Goal: Find specific page/section: Find specific page/section

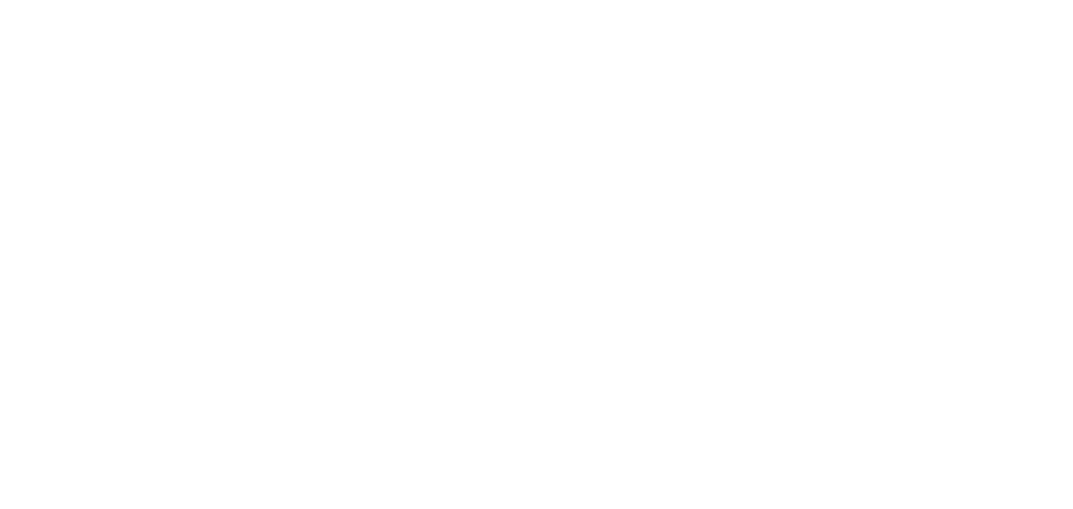
click at [609, 205] on div at bounding box center [536, 254] width 1073 height 509
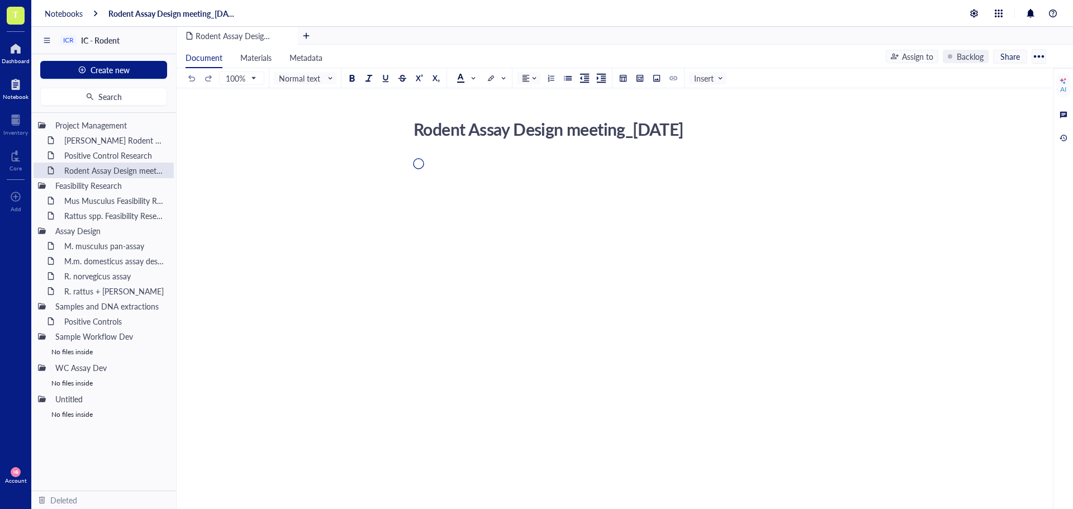
click at [16, 52] on div at bounding box center [16, 49] width 28 height 18
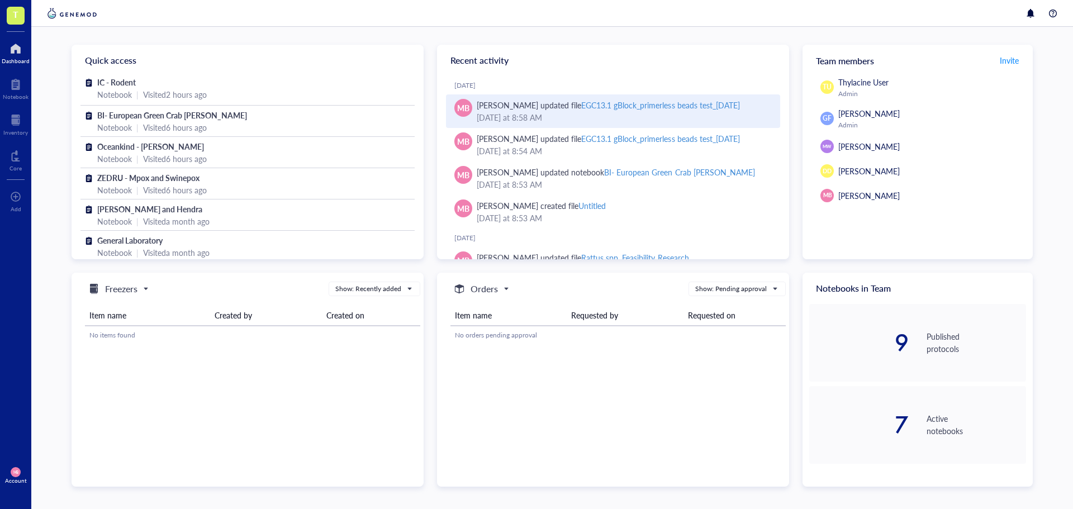
click at [634, 104] on div "EGC13.1 gBlock_primerless beads test_[DATE]" at bounding box center [660, 104] width 158 height 11
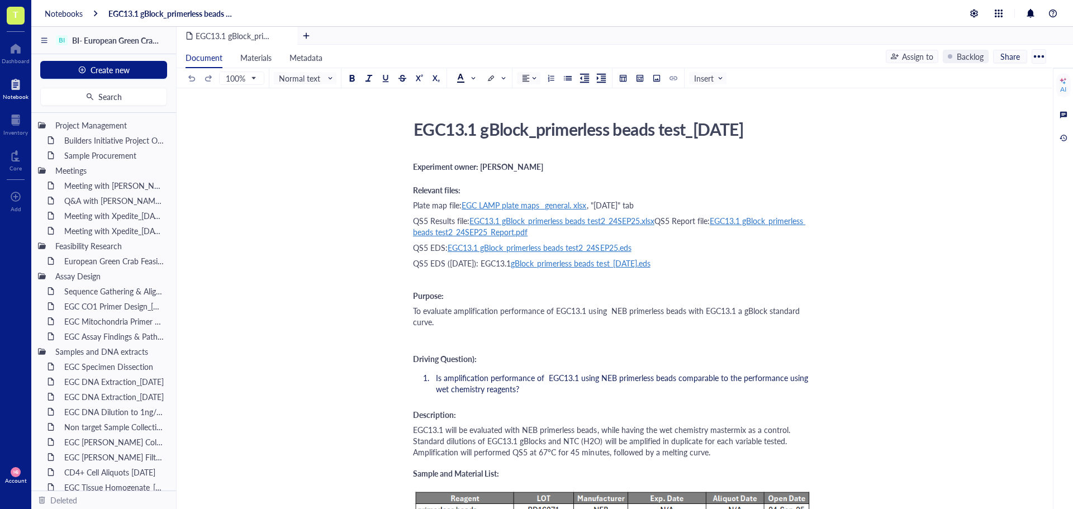
click at [457, 324] on div "To evaluate amplification performance of EGC13.1 using NEB primerless beads wit…" at bounding box center [612, 316] width 398 height 22
click at [460, 323] on div "To evaluate amplification performance of EGC13.1 using NEB primerless beads wit…" at bounding box center [612, 316] width 398 height 22
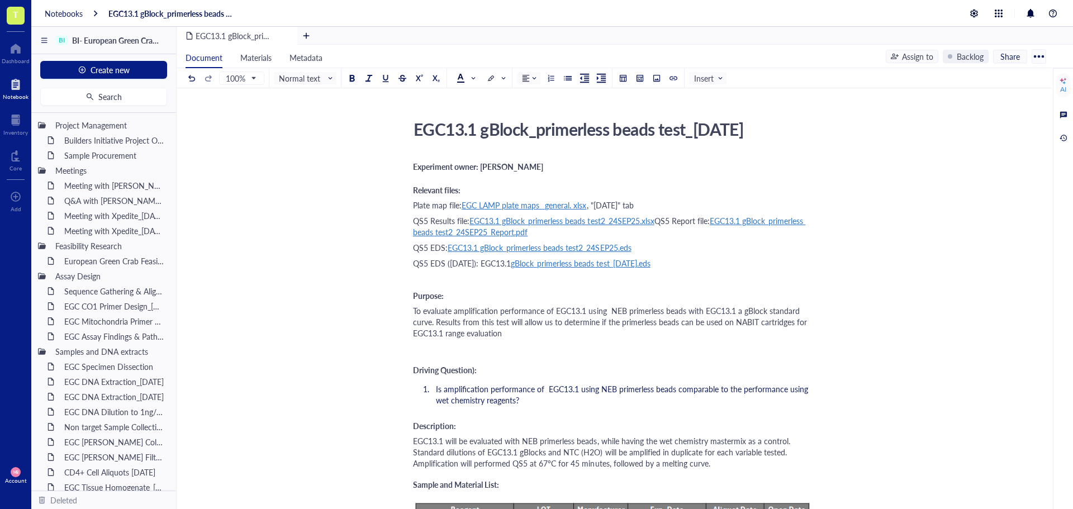
click at [445, 333] on span "To evaluate amplification performance of EGC13.1 using NEB primerless beads wit…" at bounding box center [611, 322] width 396 height 34
click at [540, 335] on div "To evaluate amplification performance of EGC13.1 using NEB primerless beads wit…" at bounding box center [612, 322] width 398 height 34
click at [11, 47] on div at bounding box center [16, 49] width 28 height 18
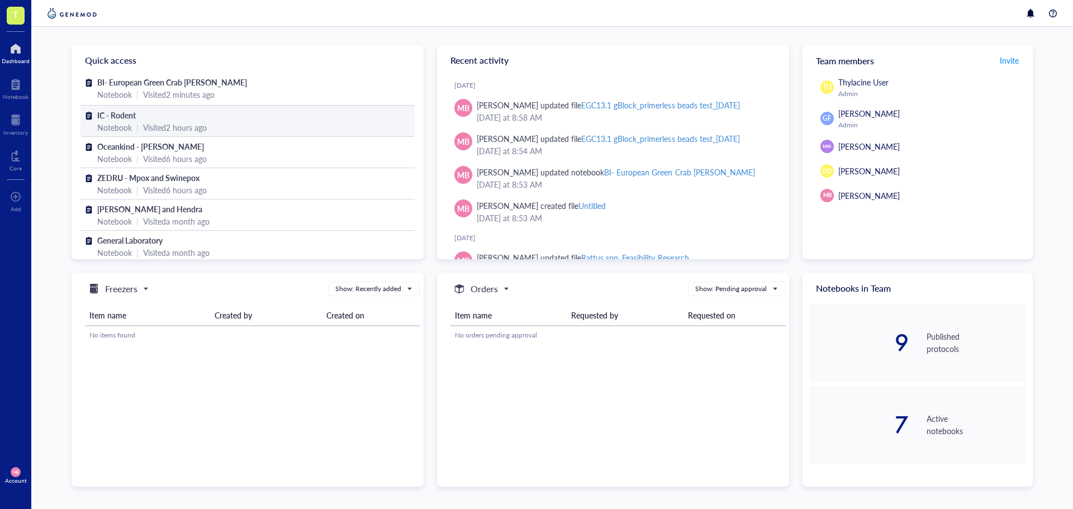
click at [134, 114] on span "IC - Rodent" at bounding box center [116, 115] width 39 height 11
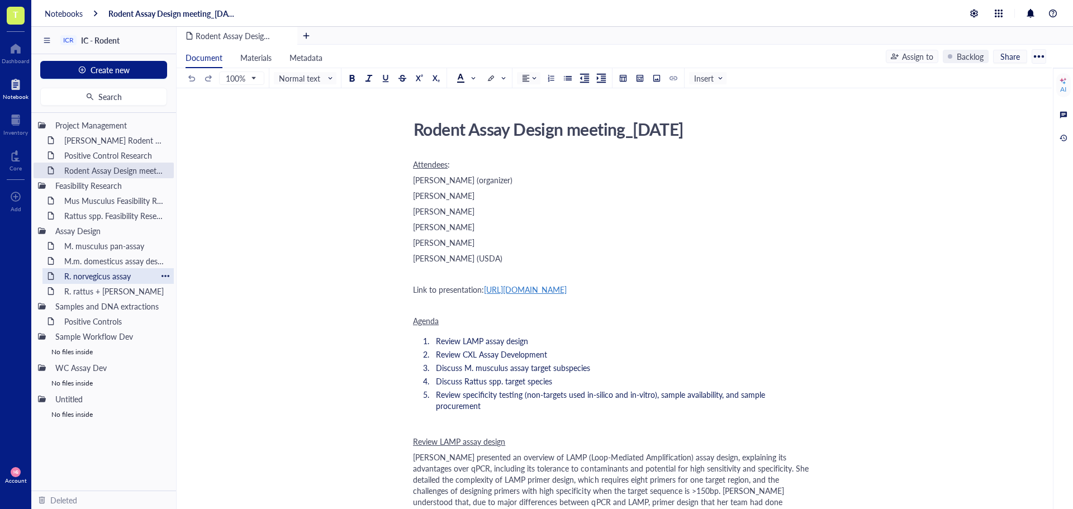
click at [83, 277] on div "R. norvegicus assay" at bounding box center [108, 276] width 98 height 16
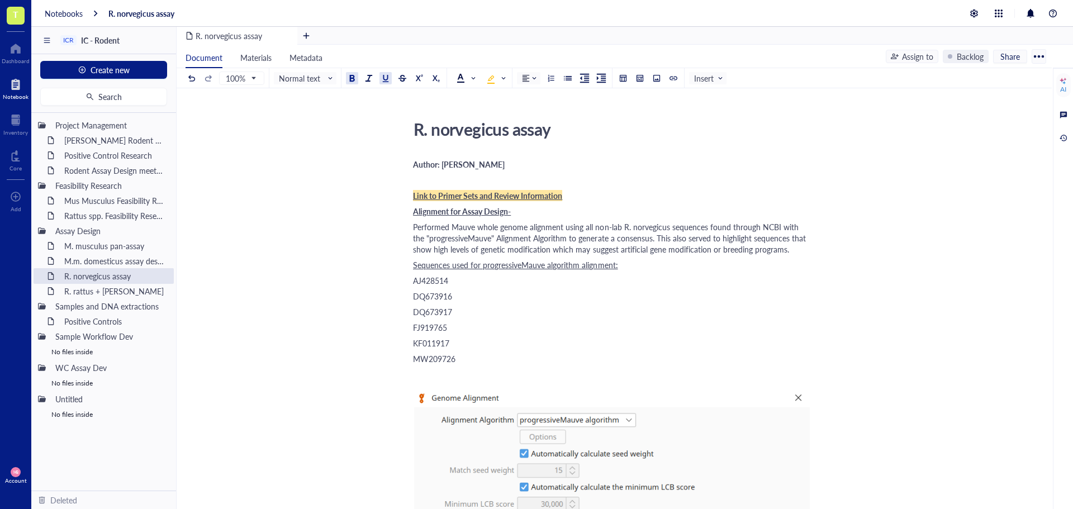
click at [505, 195] on span "Link to Primer Sets and Review Information" at bounding box center [487, 195] width 149 height 11
click at [473, 199] on span "Link to Primer Sets and Review Information" at bounding box center [487, 195] width 149 height 11
